Goal: Use online tool/utility: Utilize a website feature to perform a specific function

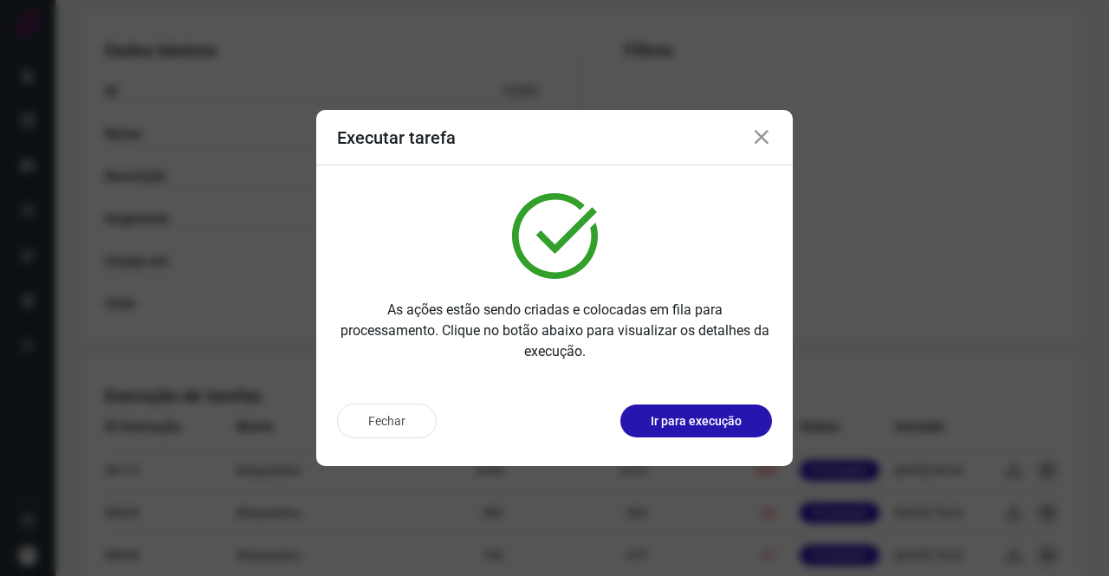
click at [756, 139] on icon at bounding box center [761, 137] width 21 height 21
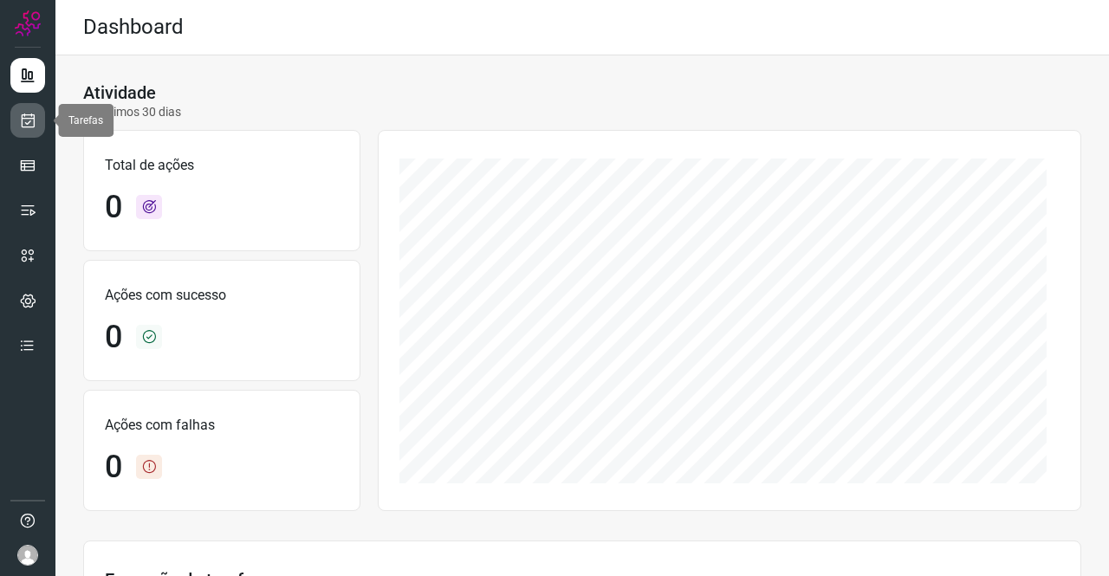
click at [26, 113] on icon at bounding box center [28, 120] width 18 height 17
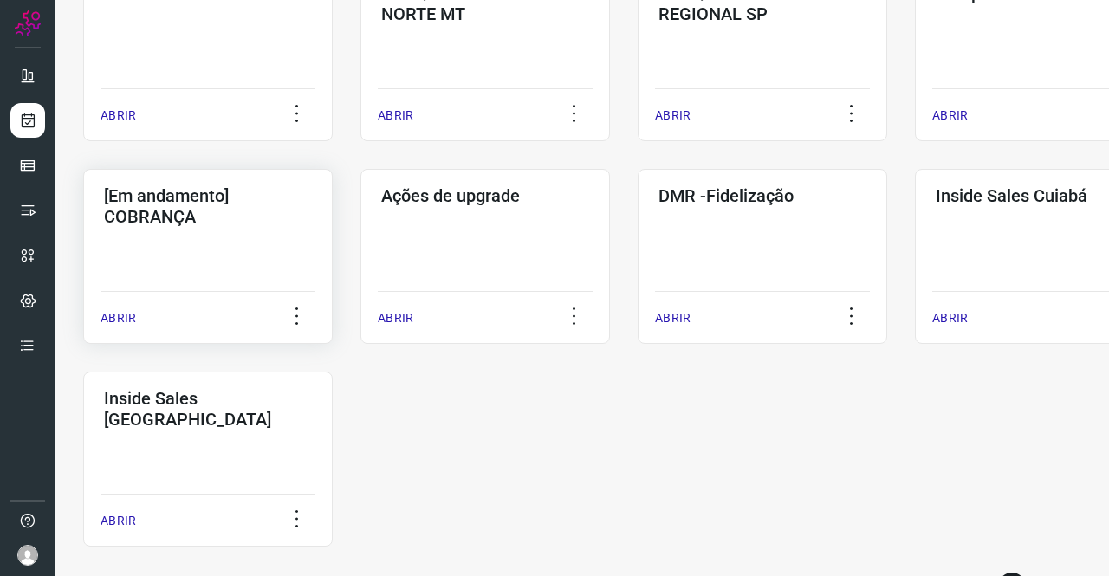
click at [239, 202] on h3 "[Em andamento] COBRANÇA" at bounding box center [208, 206] width 208 height 42
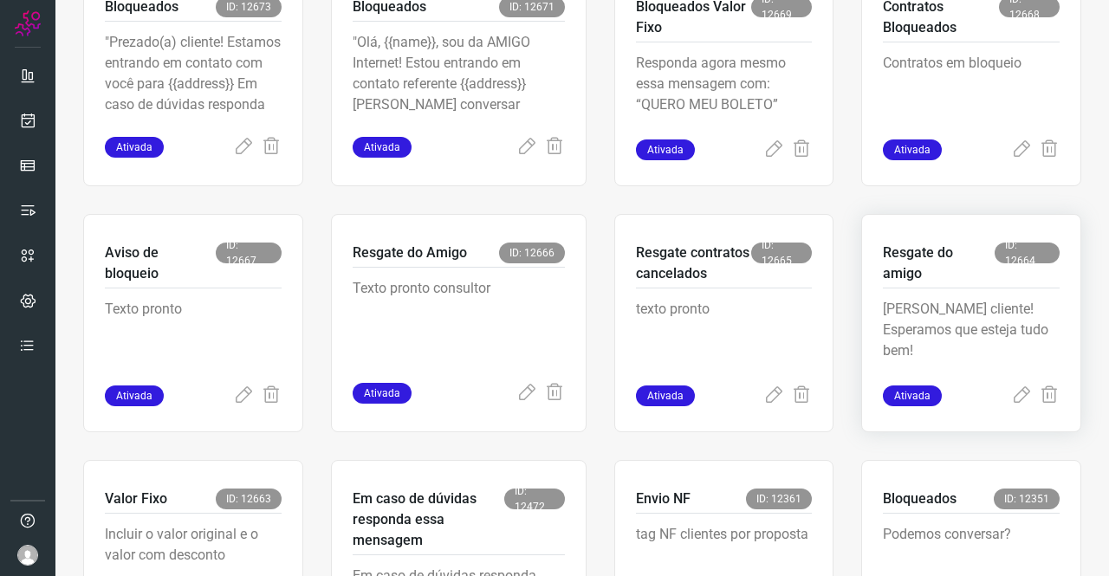
scroll to position [762, 0]
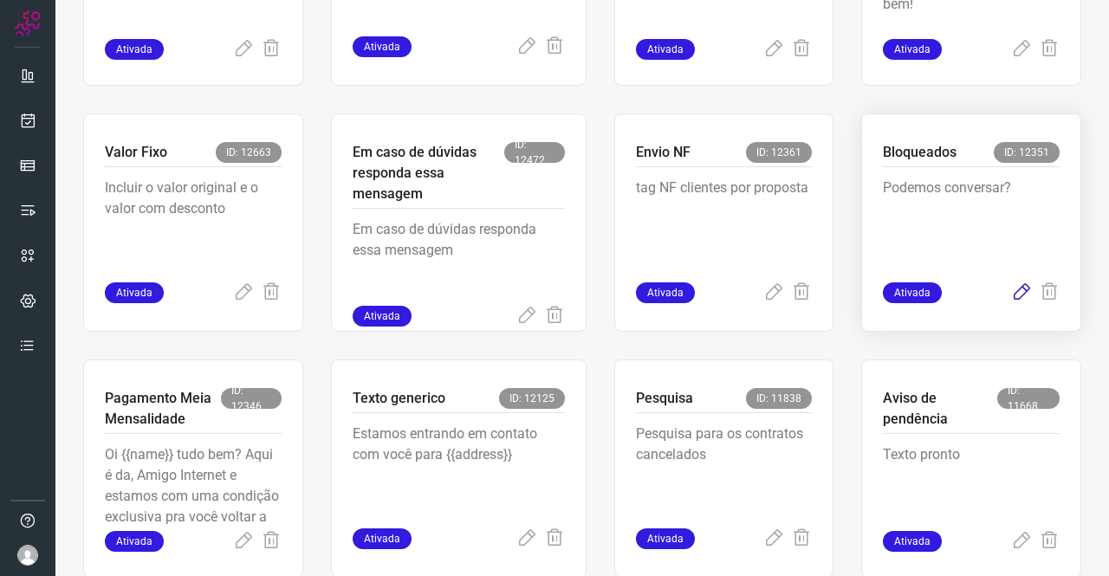
click at [1011, 292] on icon at bounding box center [1021, 292] width 21 height 21
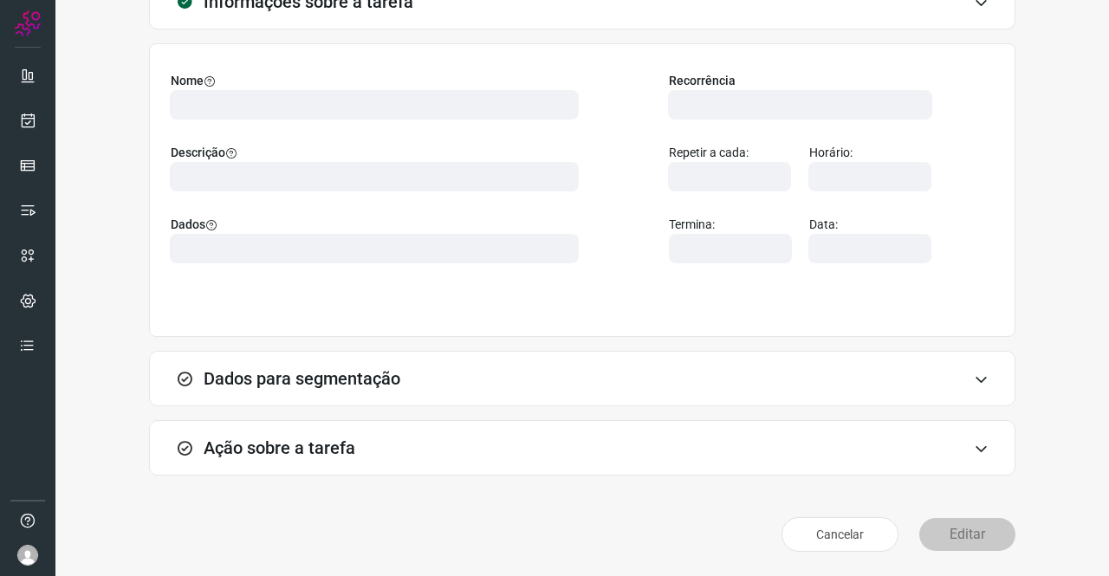
scroll to position [100, 0]
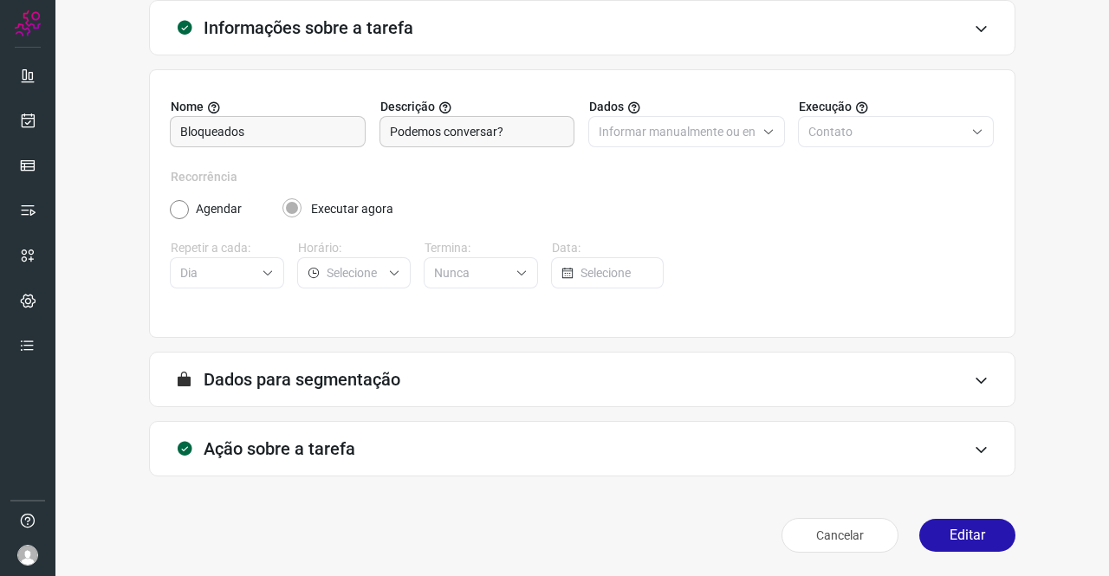
click at [301, 440] on h3 "Ação sobre a tarefa" at bounding box center [280, 448] width 152 height 21
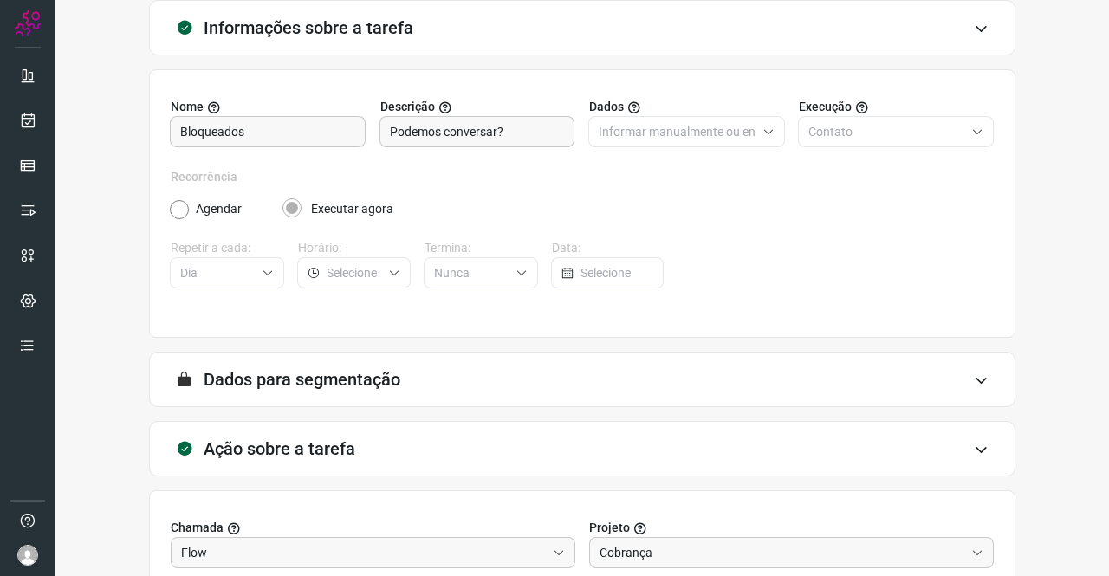
scroll to position [373, 0]
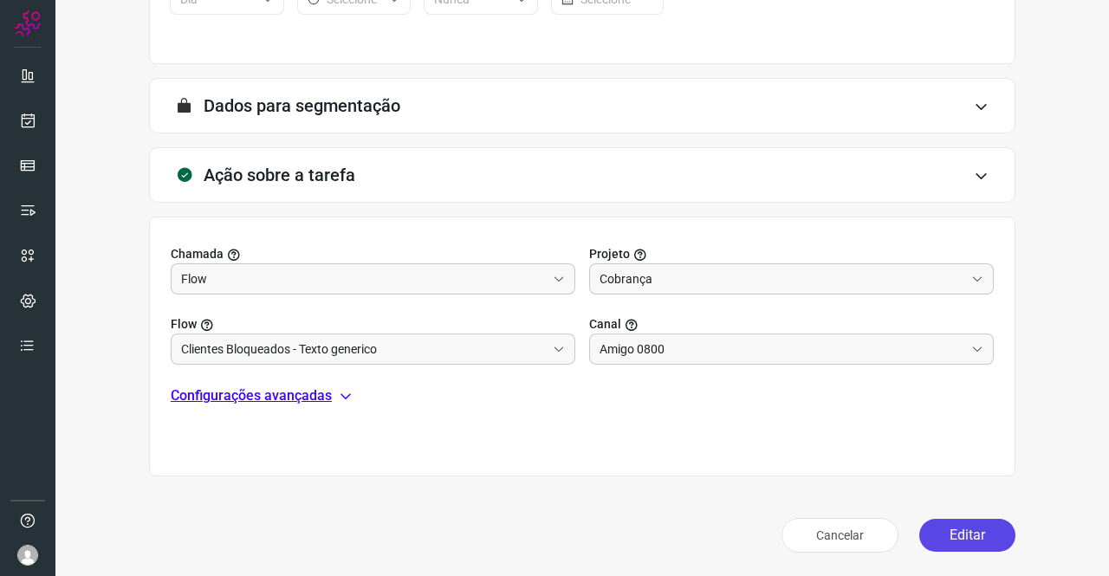
click at [941, 526] on button "Editar" at bounding box center [967, 535] width 96 height 33
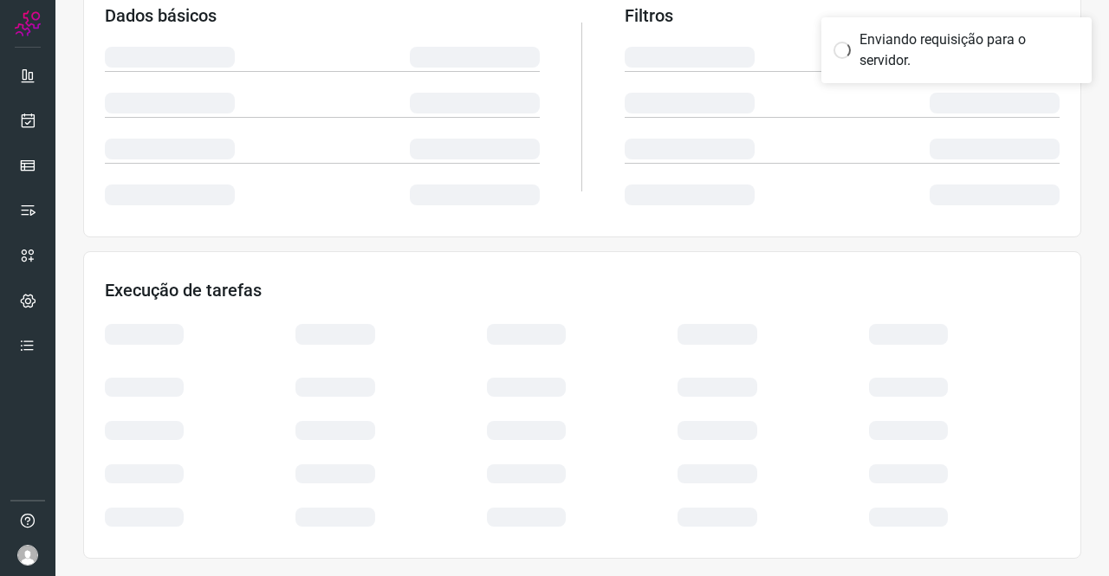
scroll to position [315, 0]
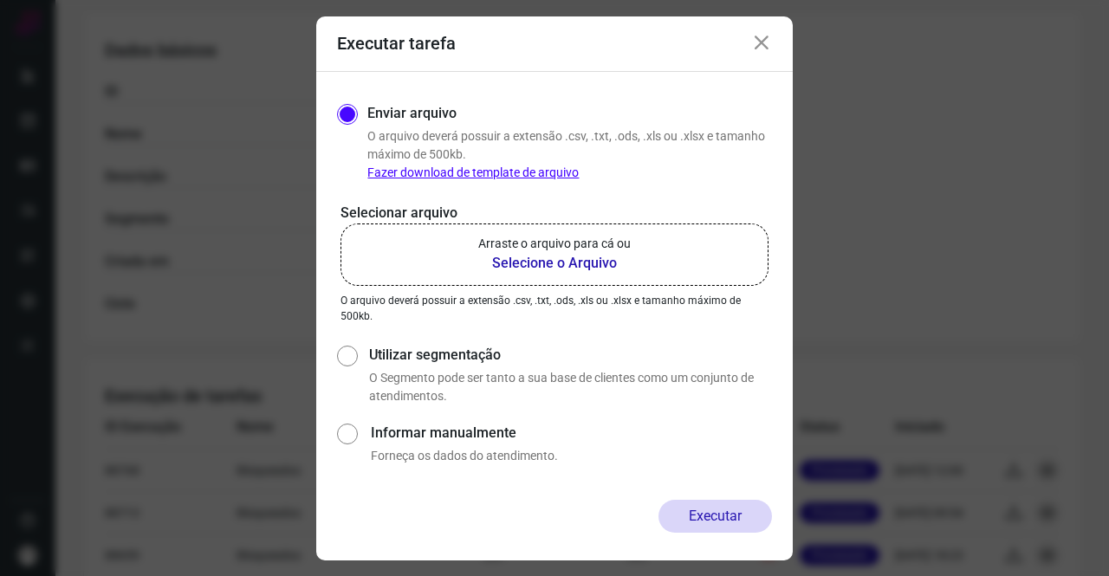
click at [563, 243] on p "Arraste o arquivo para cá ou" at bounding box center [554, 244] width 152 height 18
click at [0, 0] on input "Arraste o arquivo para cá ou Selecione o Arquivo" at bounding box center [0, 0] width 0 height 0
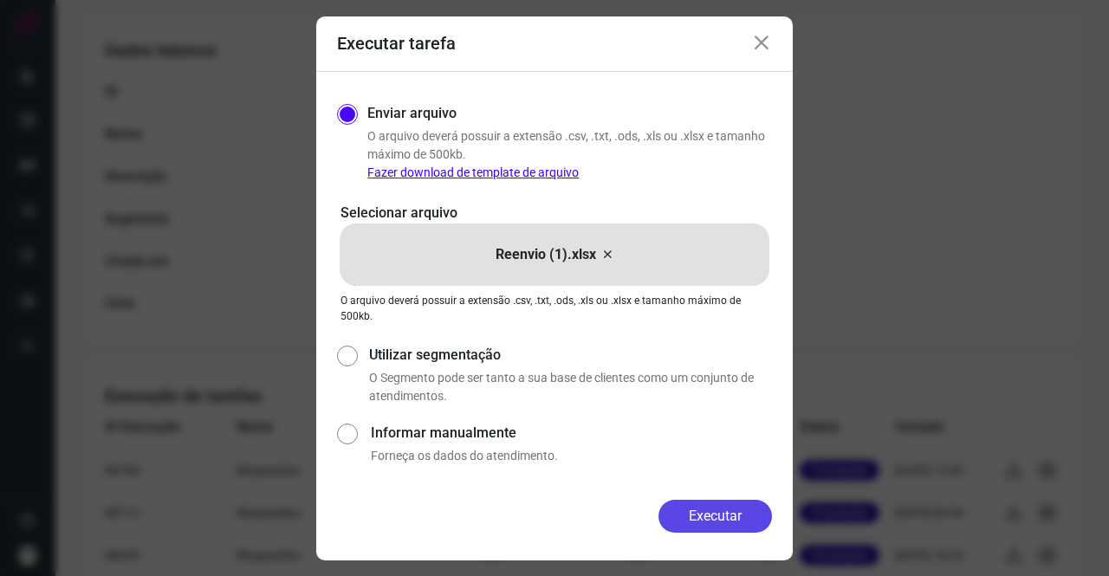
click at [719, 515] on button "Executar" at bounding box center [714, 516] width 113 height 33
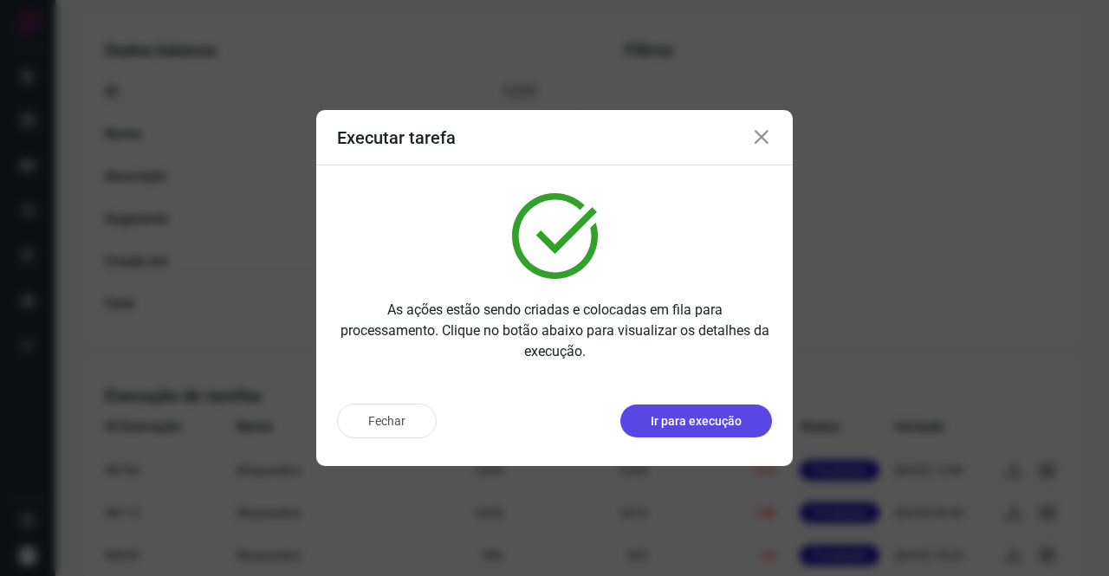
click at [708, 408] on button "Ir para execução" at bounding box center [696, 420] width 152 height 33
